Goal: Transaction & Acquisition: Purchase product/service

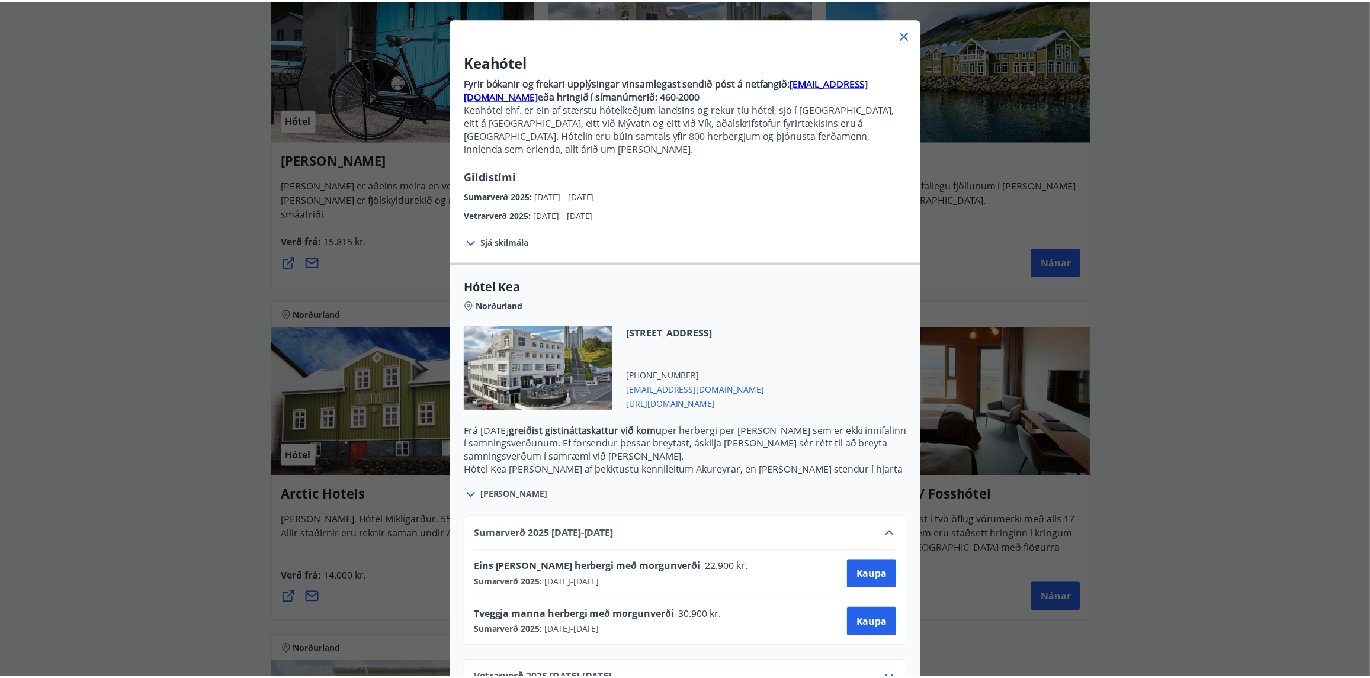
scroll to position [79, 0]
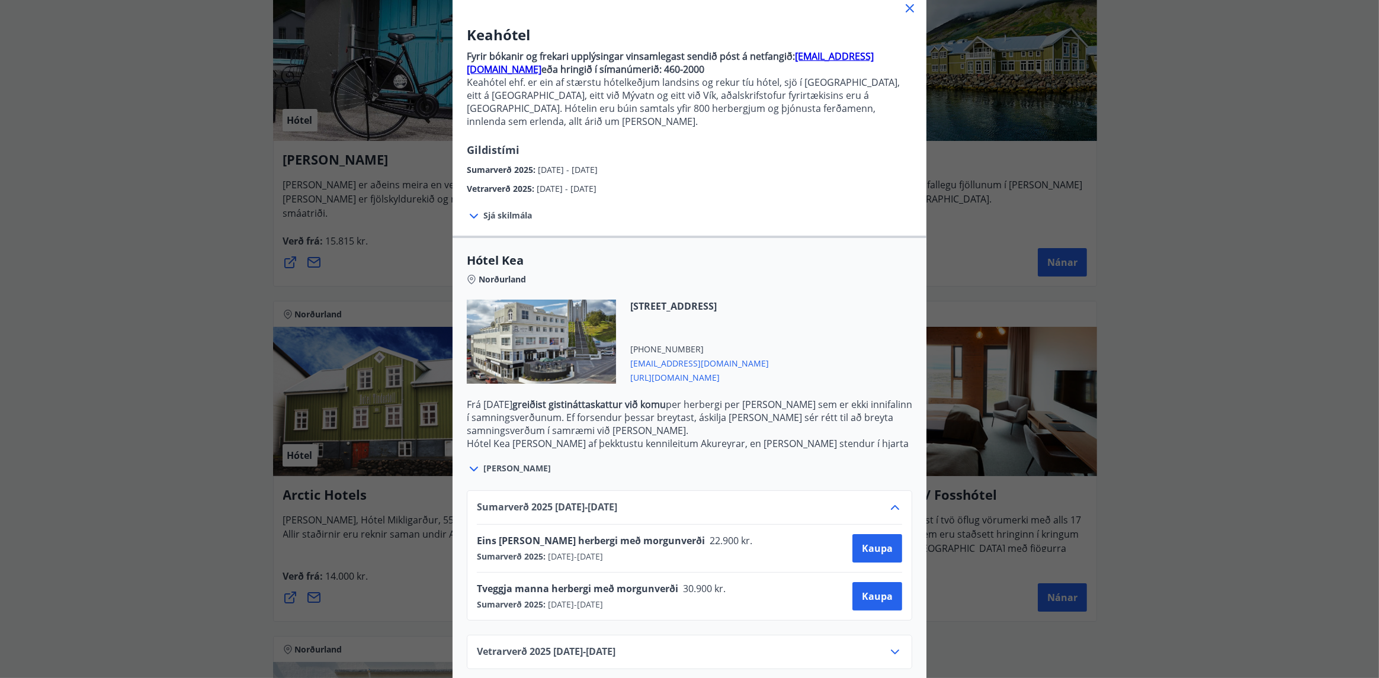
click at [1196, 153] on div "Keahótel Fyrir bókanir og frekari upplýsingar vinsamlegast sendið póst á netfan…" at bounding box center [689, 260] width 1379 height 678
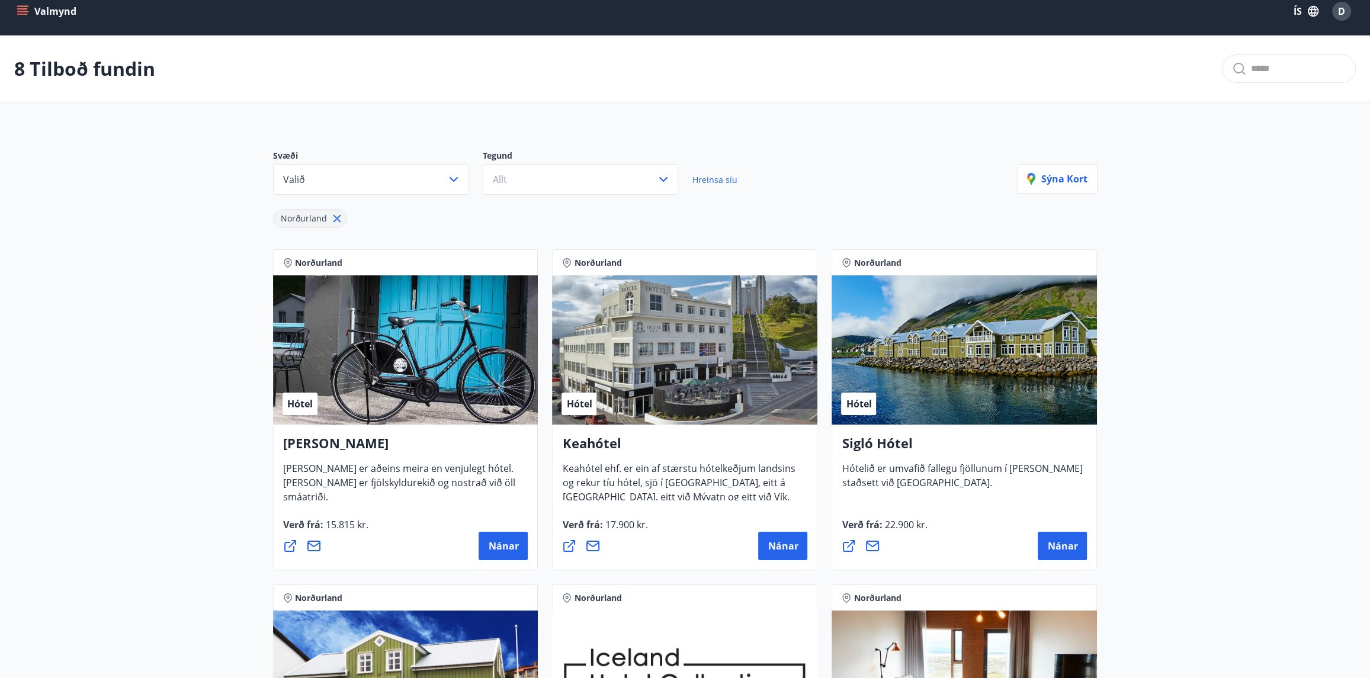
scroll to position [0, 0]
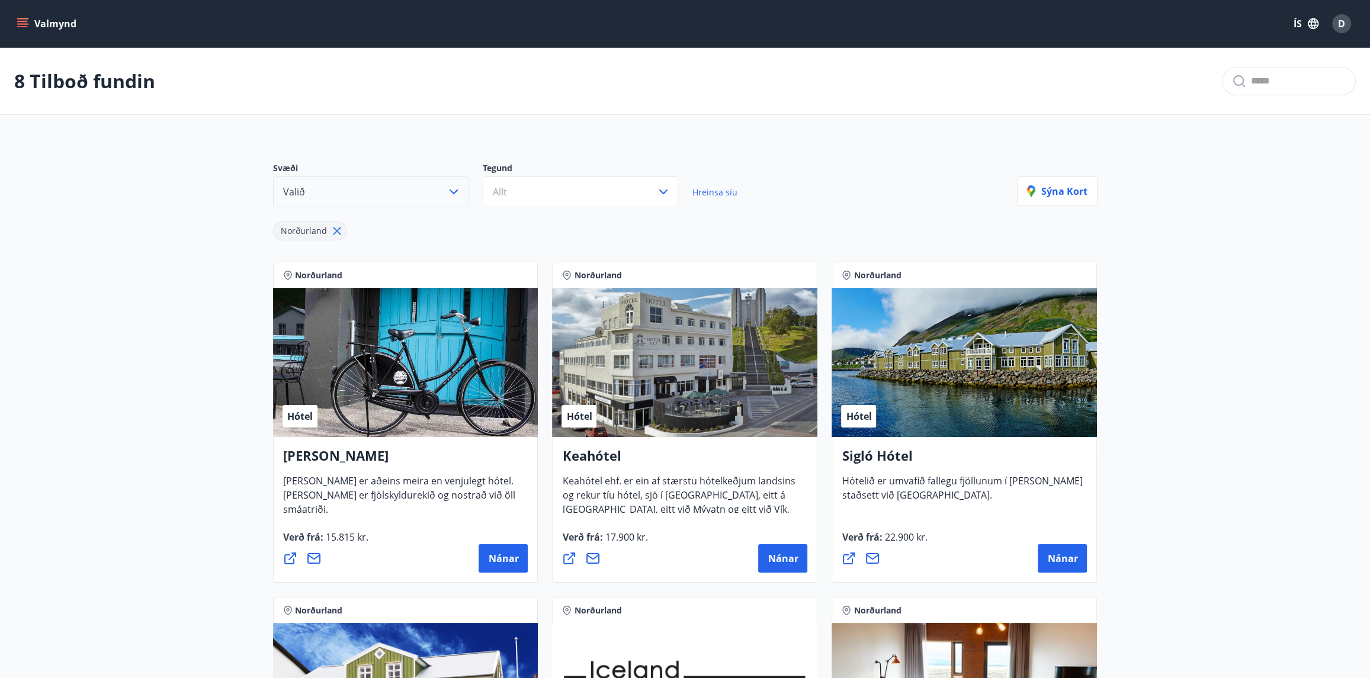
click at [325, 194] on button "Valið" at bounding box center [370, 191] width 195 height 31
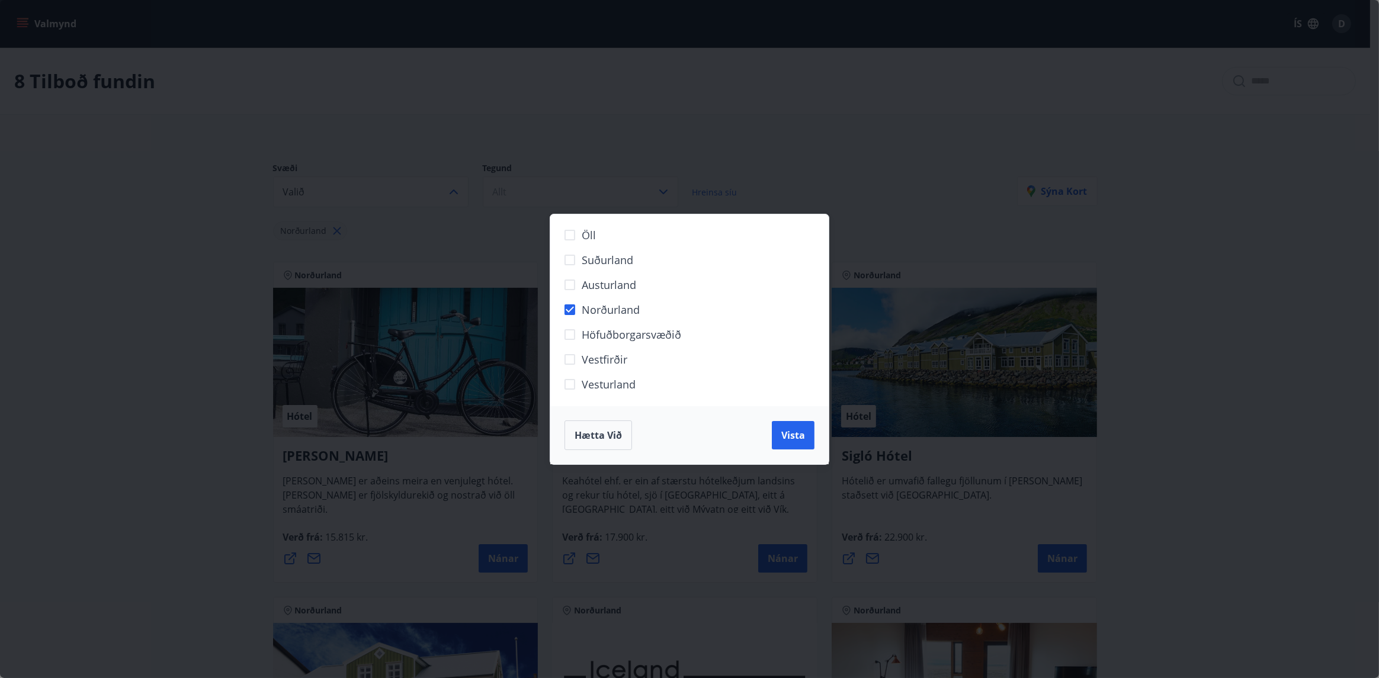
click at [629, 306] on span "Norðurland" at bounding box center [611, 309] width 58 height 15
click at [799, 437] on span "Vista" at bounding box center [793, 435] width 24 height 13
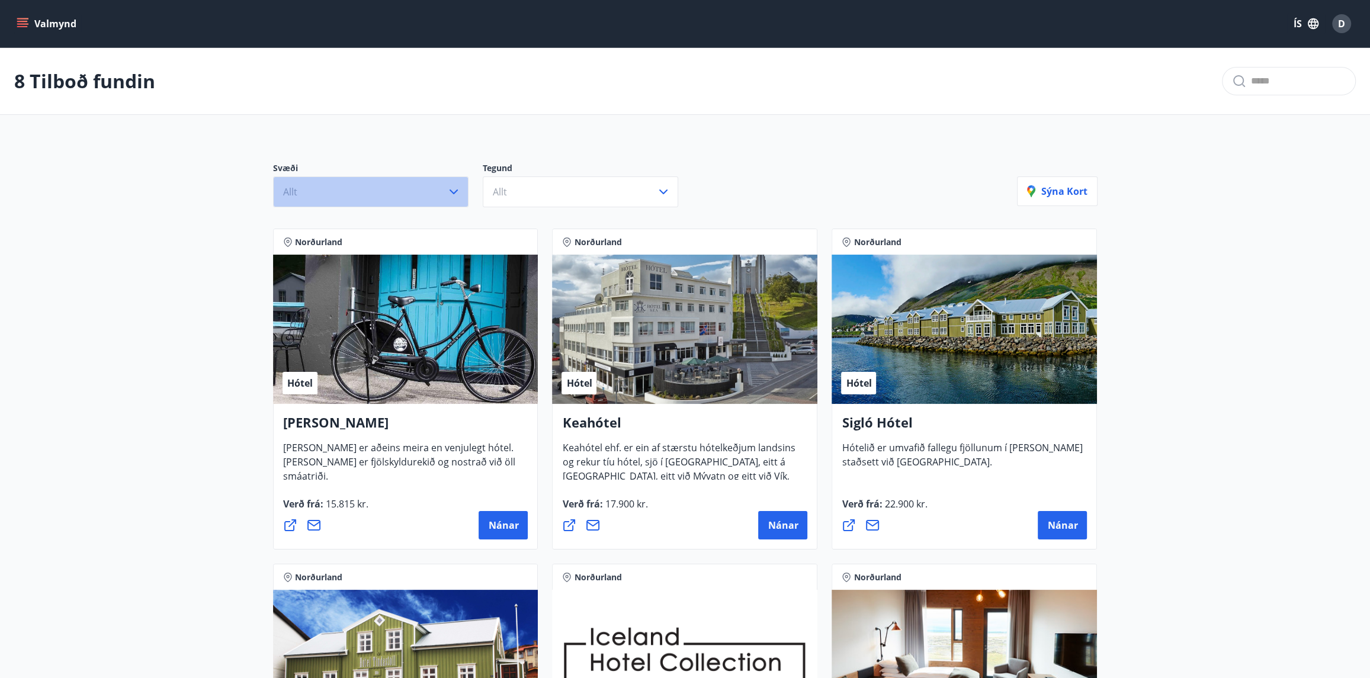
click at [326, 200] on button "Allt" at bounding box center [370, 191] width 195 height 31
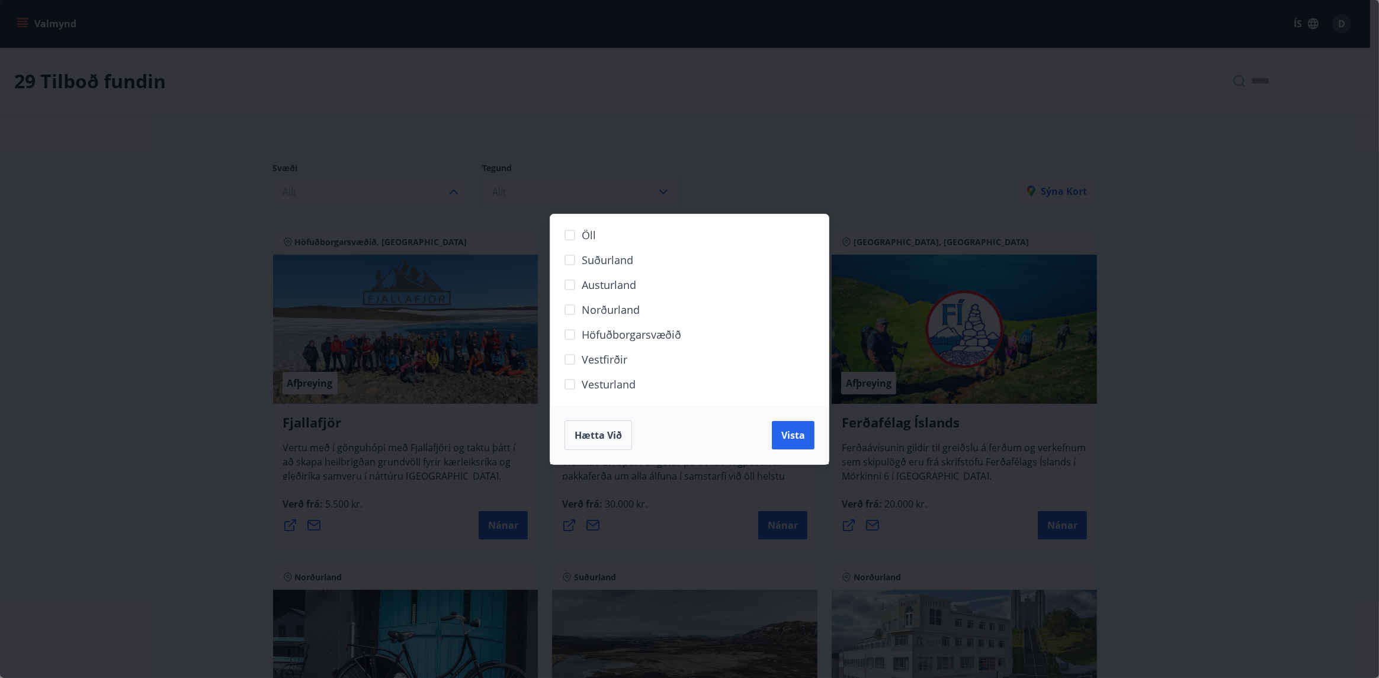
click at [582, 305] on span "Norðurland" at bounding box center [611, 309] width 58 height 15
click at [788, 433] on span "Vista" at bounding box center [793, 435] width 24 height 13
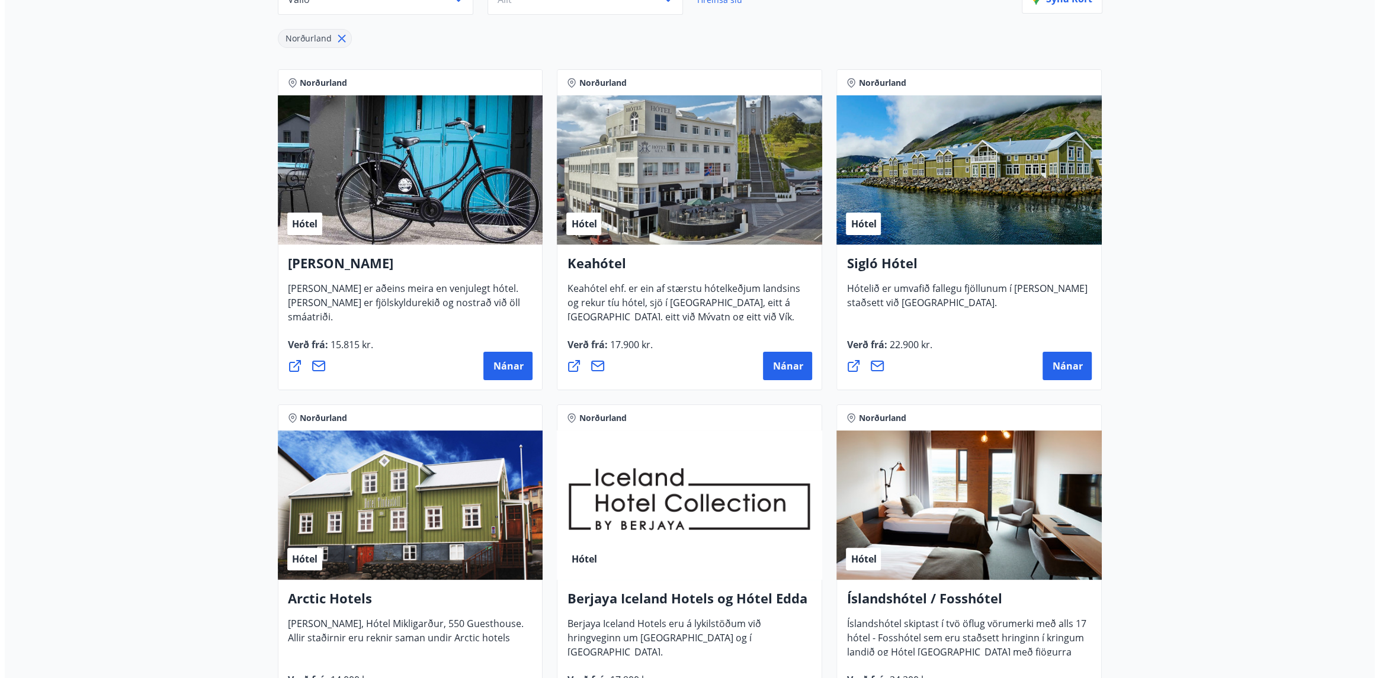
scroll to position [237, 0]
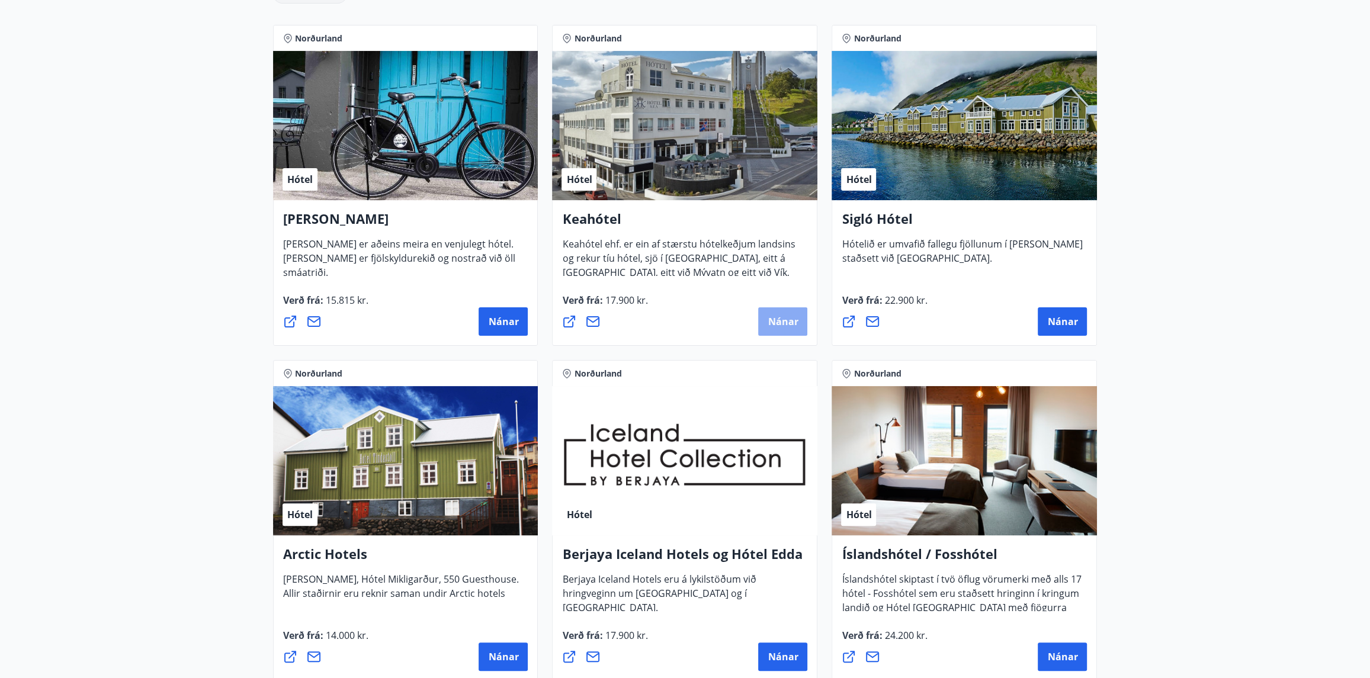
click at [775, 317] on span "Nánar" at bounding box center [782, 321] width 30 height 13
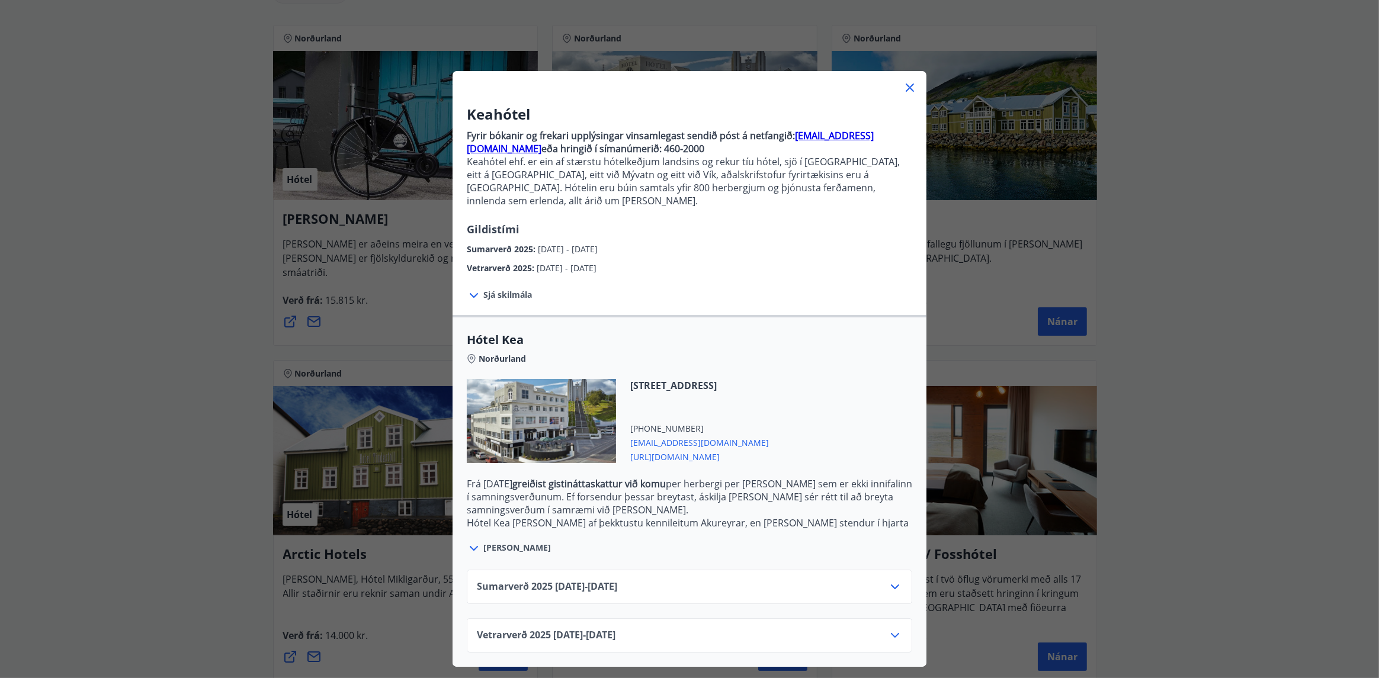
click at [888, 580] on icon at bounding box center [895, 587] width 14 height 14
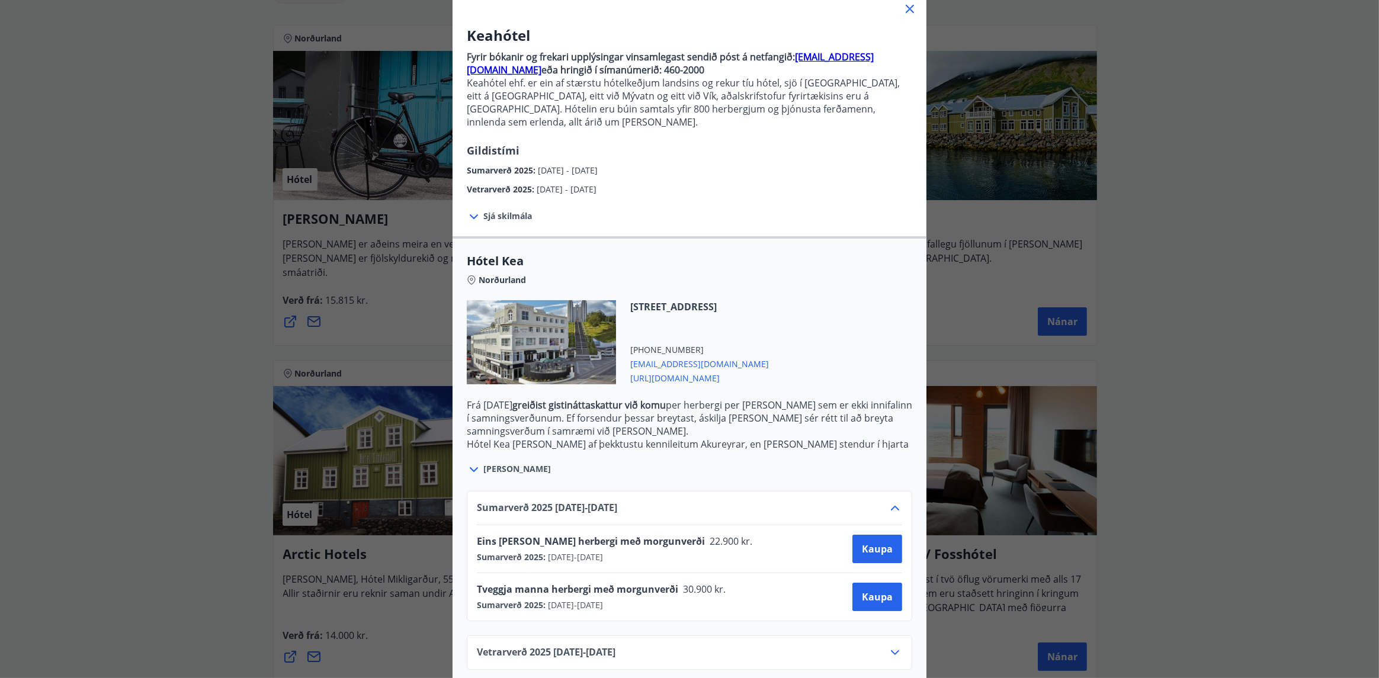
scroll to position [79, 0]
click at [872, 590] on span "Kaupa" at bounding box center [877, 596] width 31 height 13
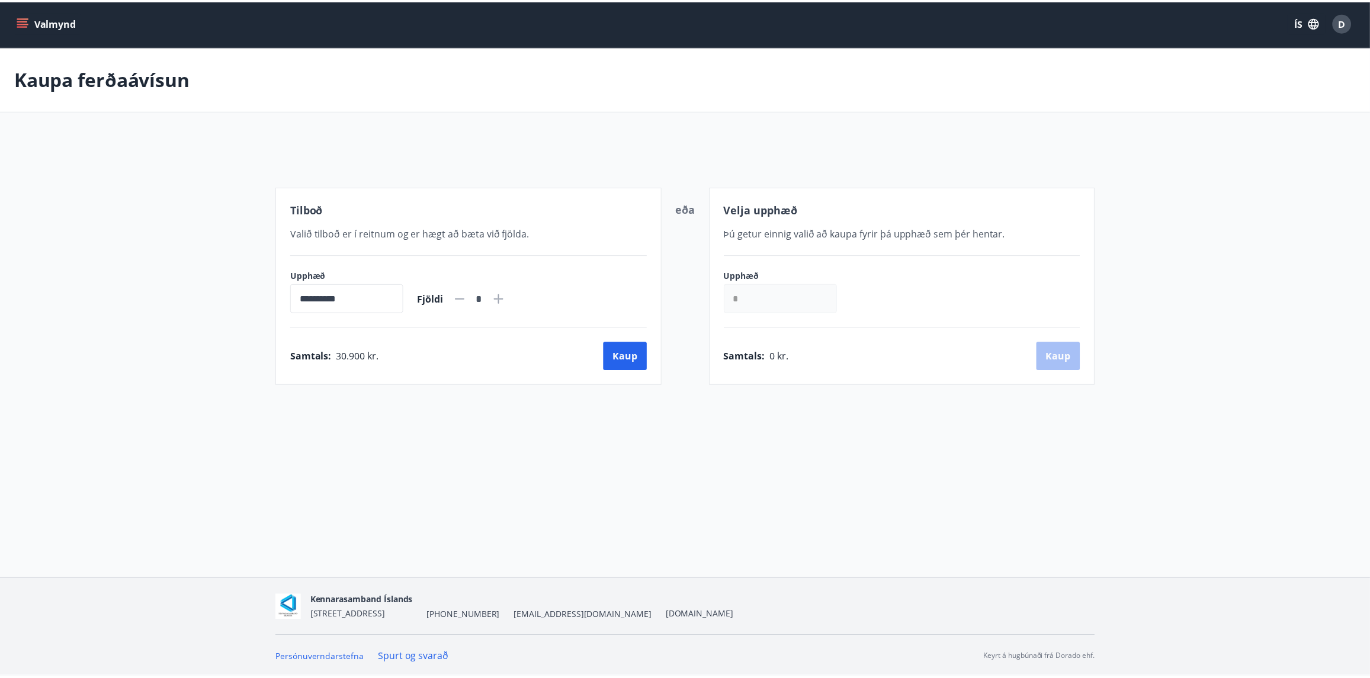
scroll to position [2, 0]
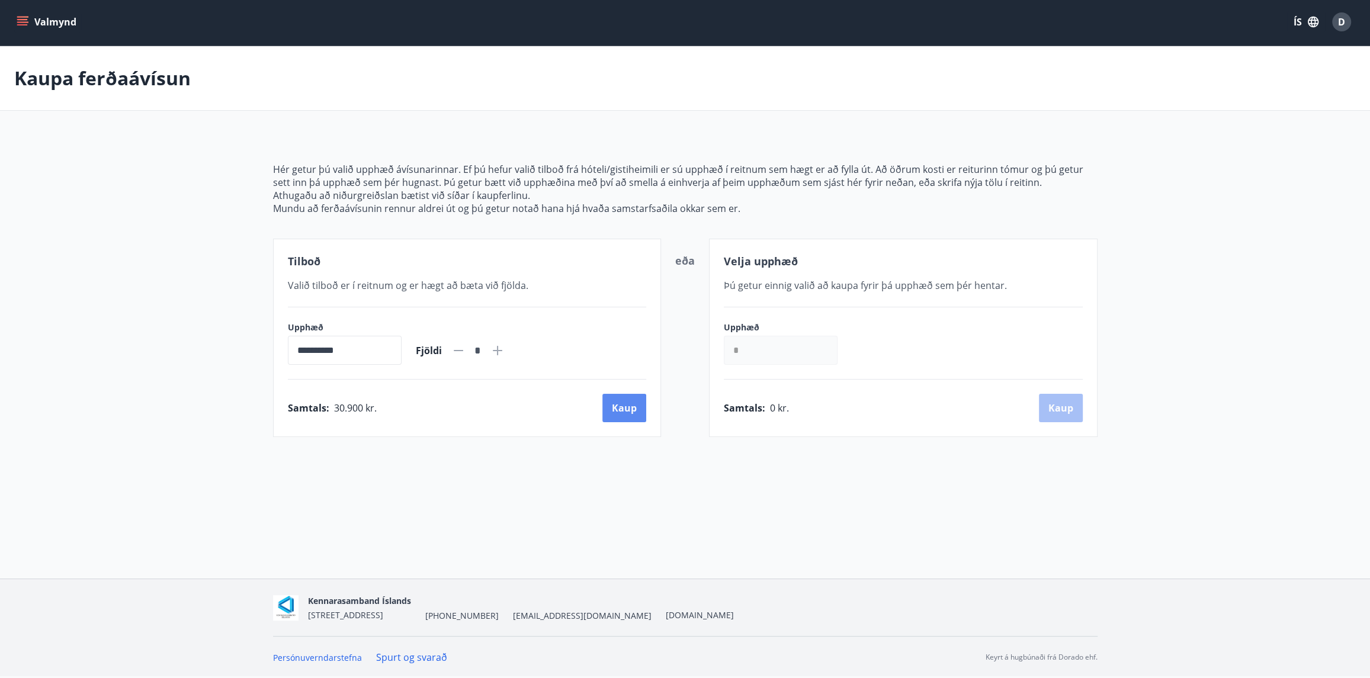
click at [630, 408] on button "Kaup" at bounding box center [624, 408] width 44 height 28
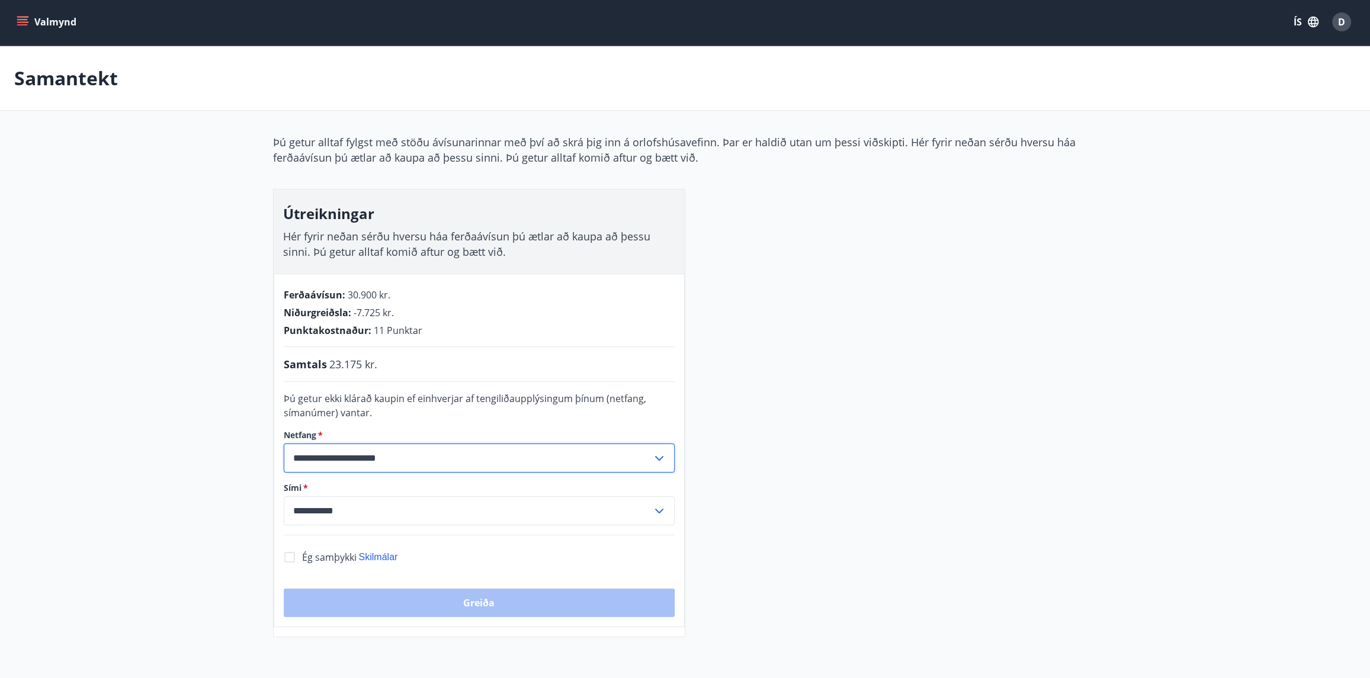
click at [413, 457] on input "**********" at bounding box center [468, 458] width 368 height 29
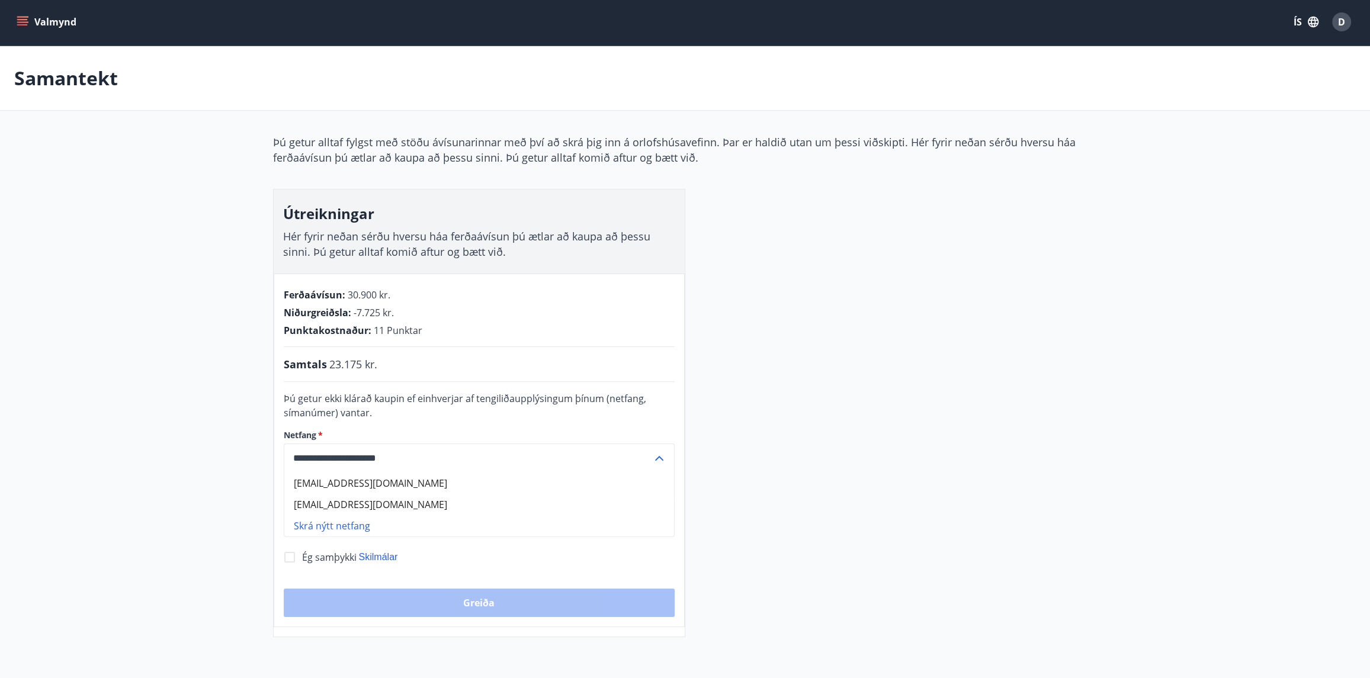
click at [364, 520] on li "Skrá nýtt netfang" at bounding box center [479, 525] width 390 height 21
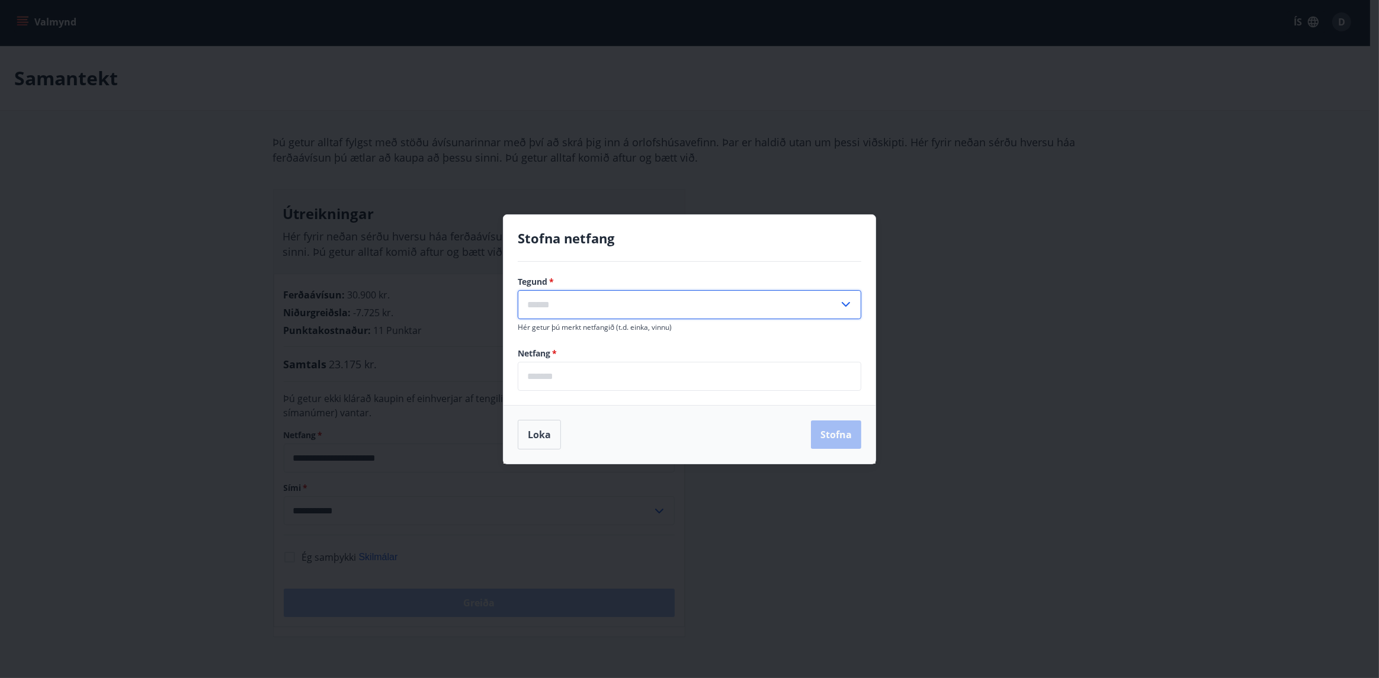
click at [619, 302] on input "text" at bounding box center [678, 304] width 321 height 29
click at [548, 348] on li "Annað" at bounding box center [689, 350] width 342 height 21
type input "*****"
click at [561, 375] on input "email" at bounding box center [689, 376] width 343 height 29
type input "**********"
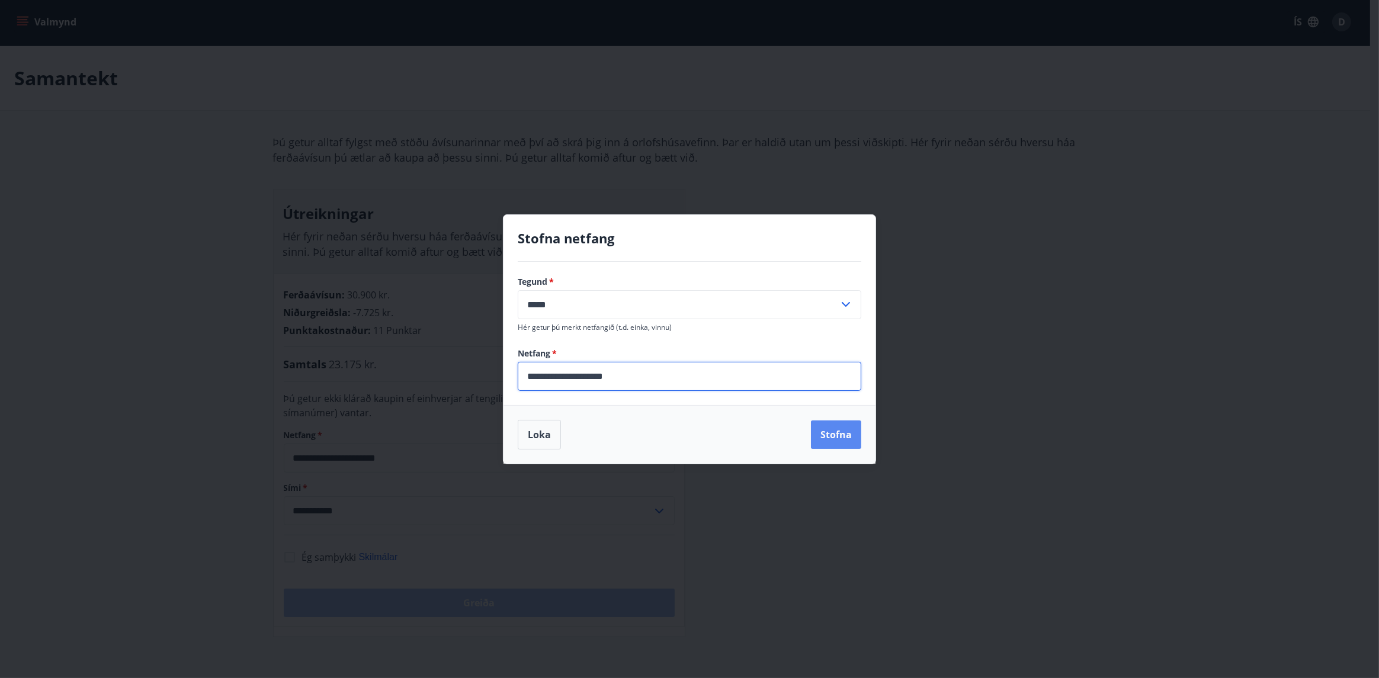
click at [837, 431] on button "Stofna" at bounding box center [836, 434] width 50 height 28
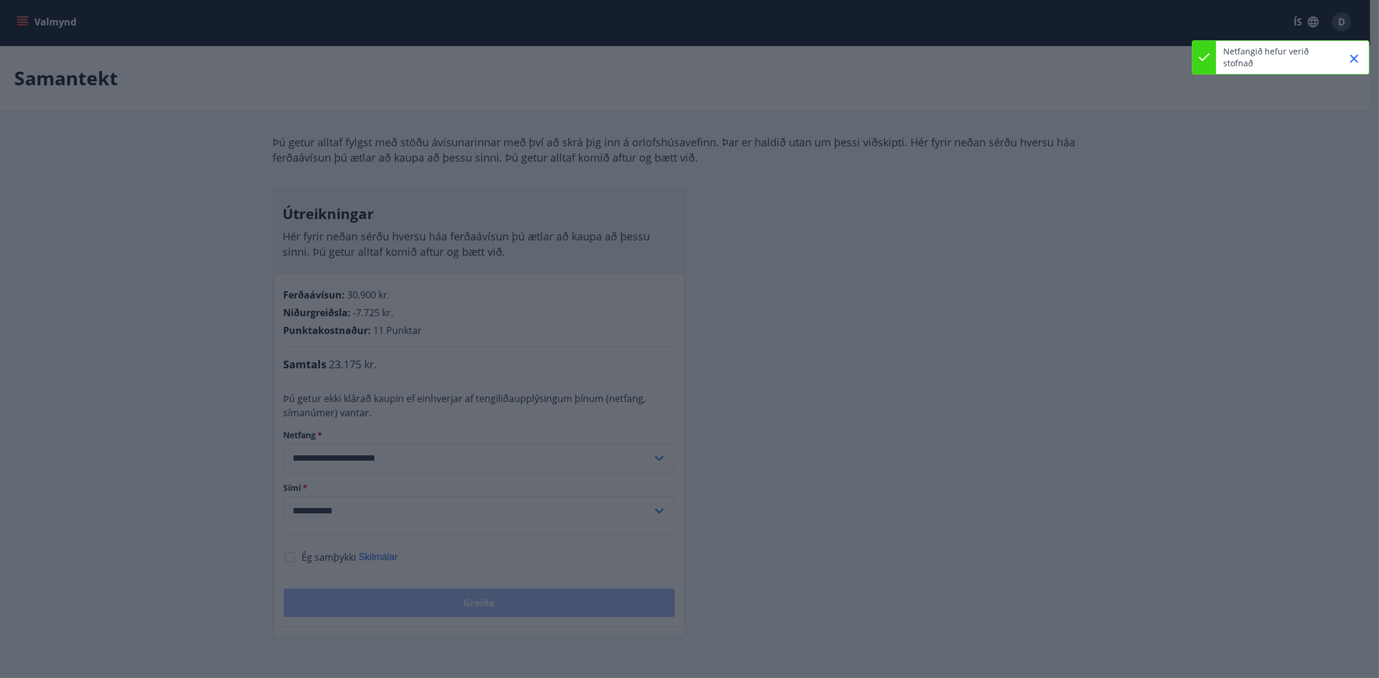
type input "**********"
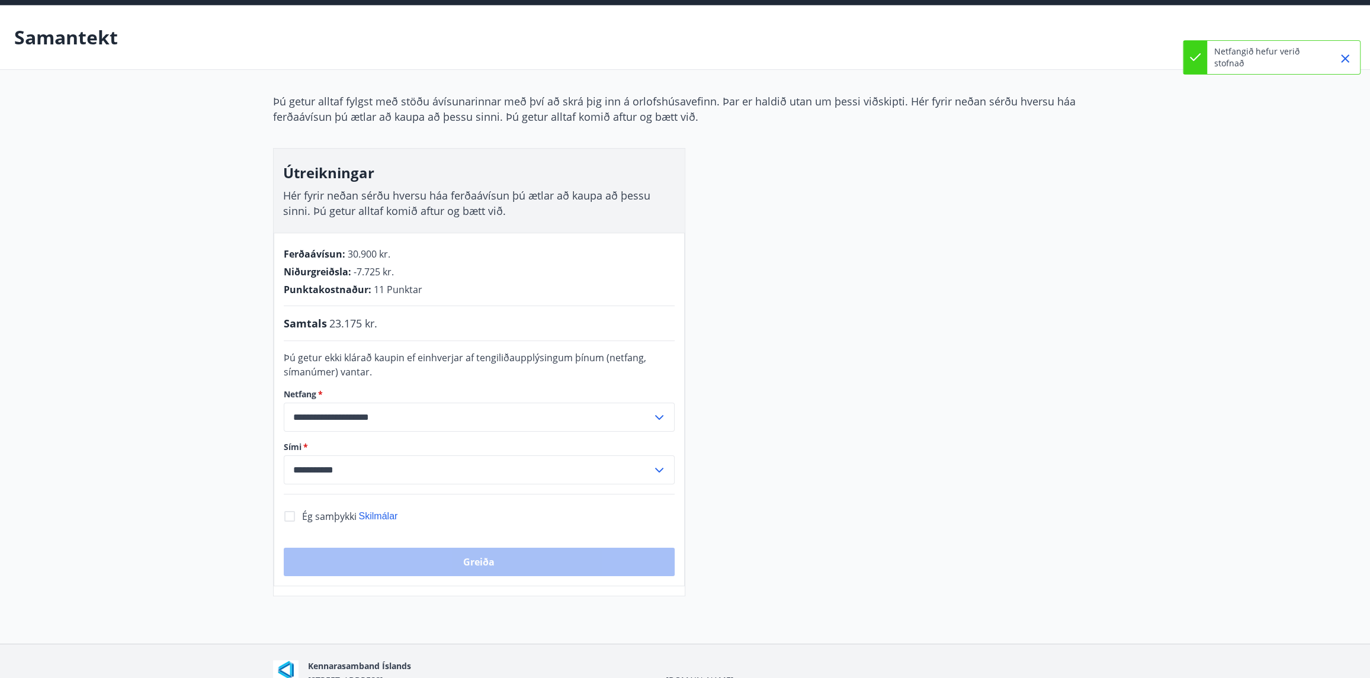
scroll to position [61, 0]
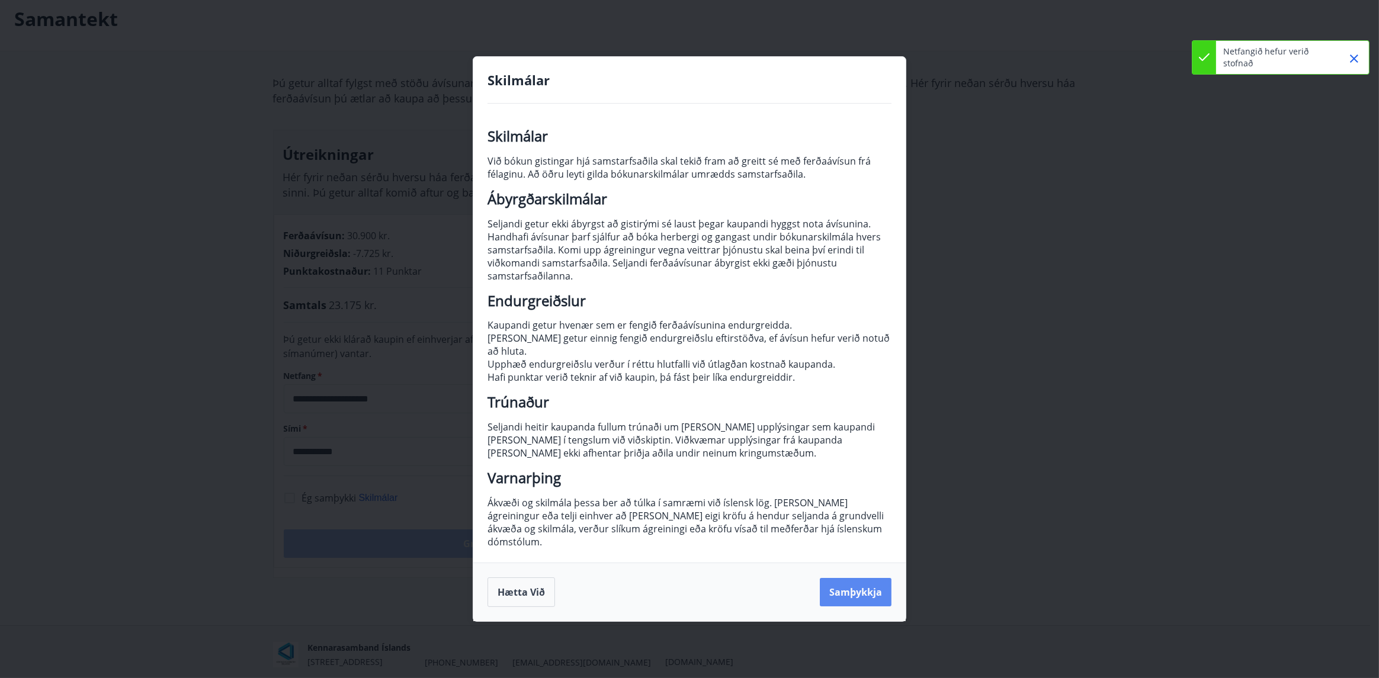
click at [855, 578] on button "Samþykkja" at bounding box center [856, 592] width 72 height 28
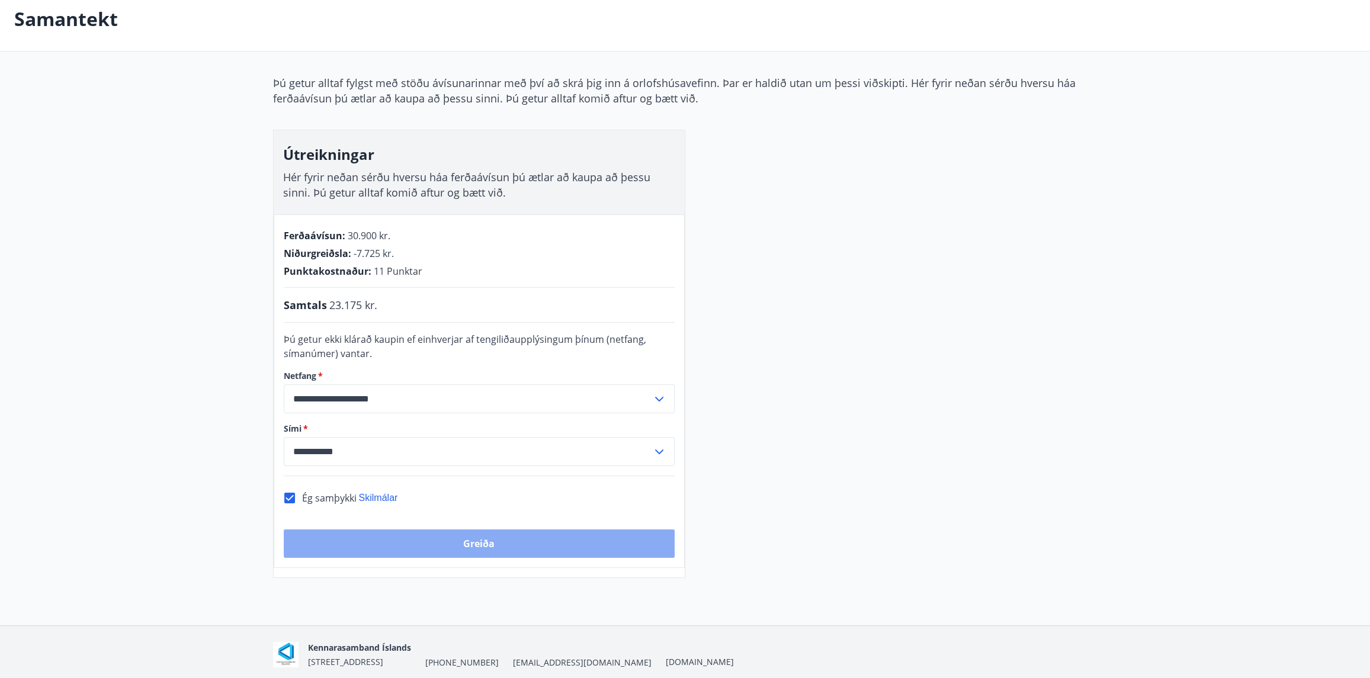
click at [473, 539] on button "Greiða" at bounding box center [479, 543] width 391 height 28
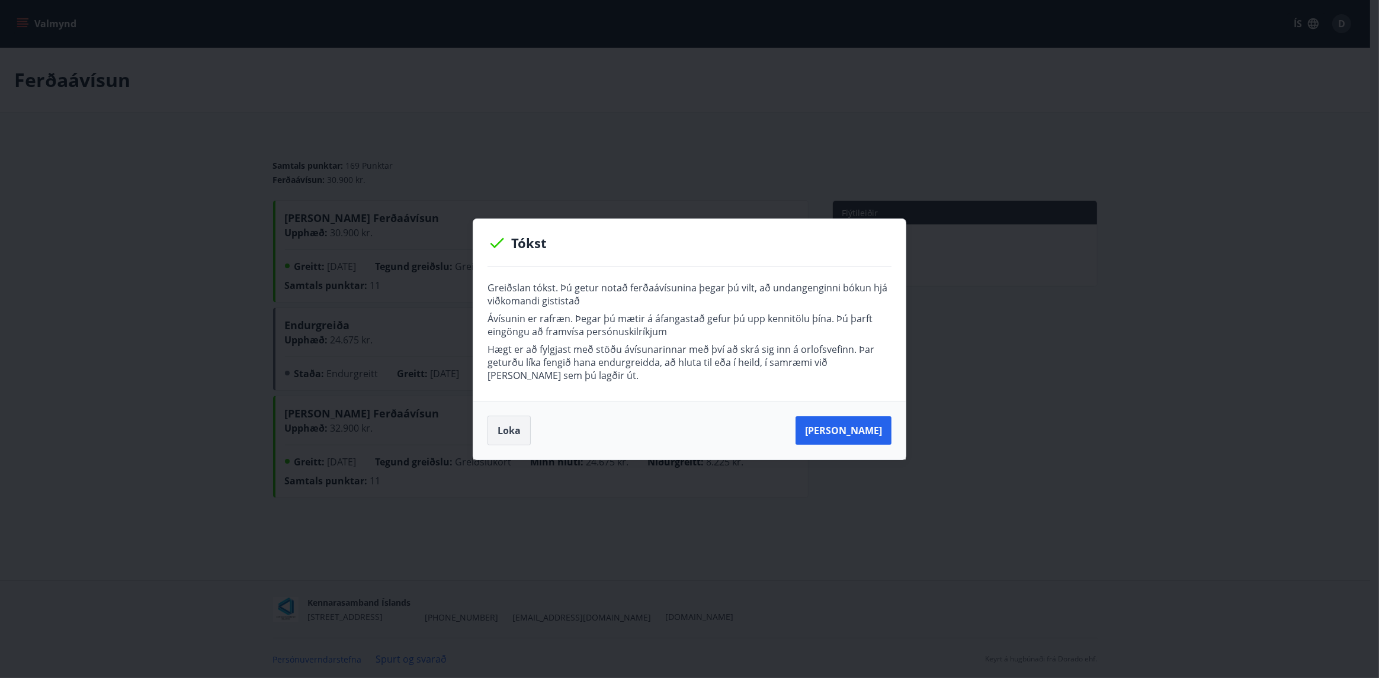
click at [518, 423] on button "Loka" at bounding box center [508, 431] width 43 height 30
